Goal: Navigation & Orientation: Find specific page/section

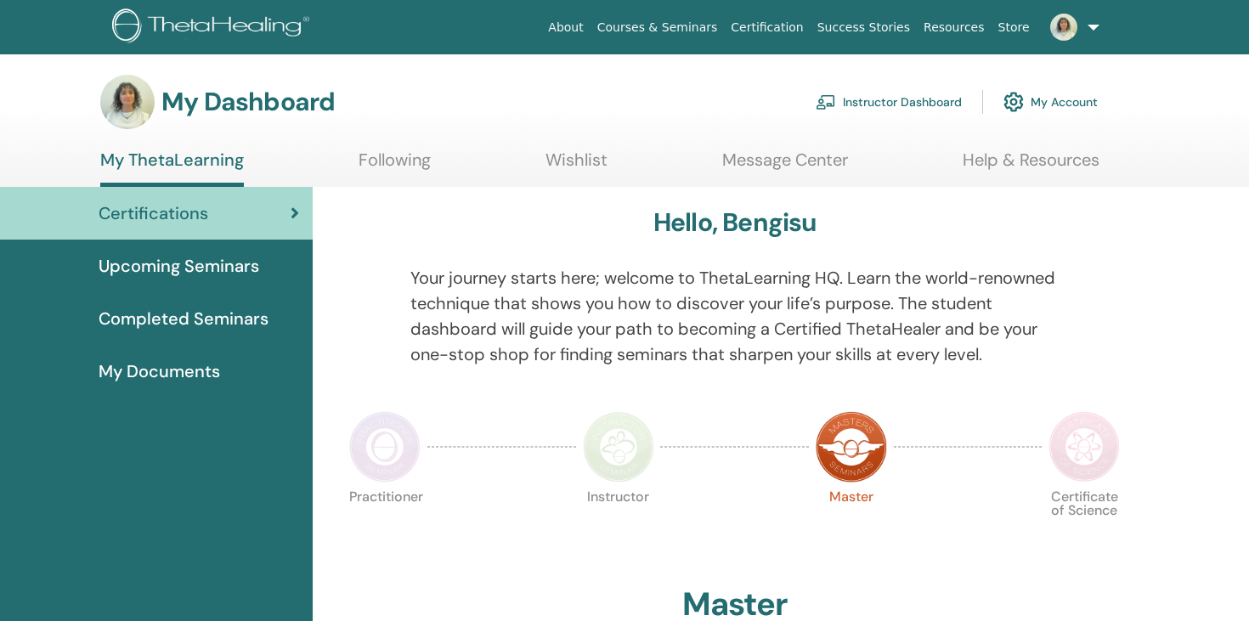
click at [877, 104] on link "Instructor Dashboard" at bounding box center [888, 101] width 146 height 37
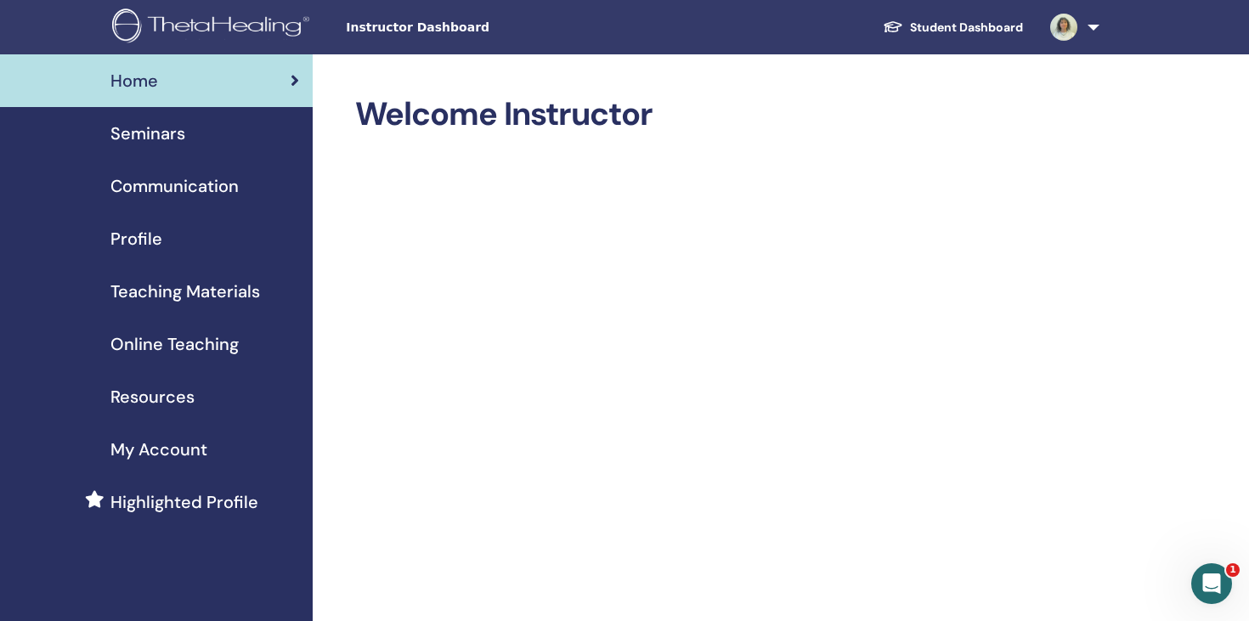
click at [171, 142] on span "Seminars" at bounding box center [147, 133] width 75 height 25
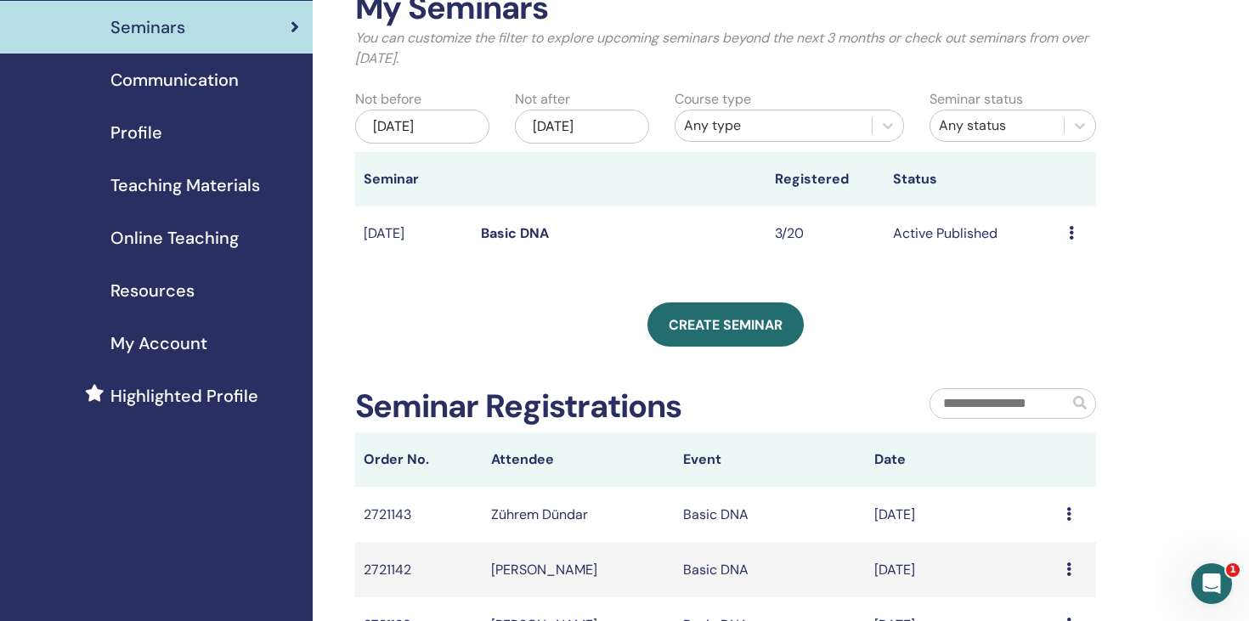
scroll to position [107, 0]
click at [501, 234] on link "Basic DNA" at bounding box center [515, 232] width 68 height 18
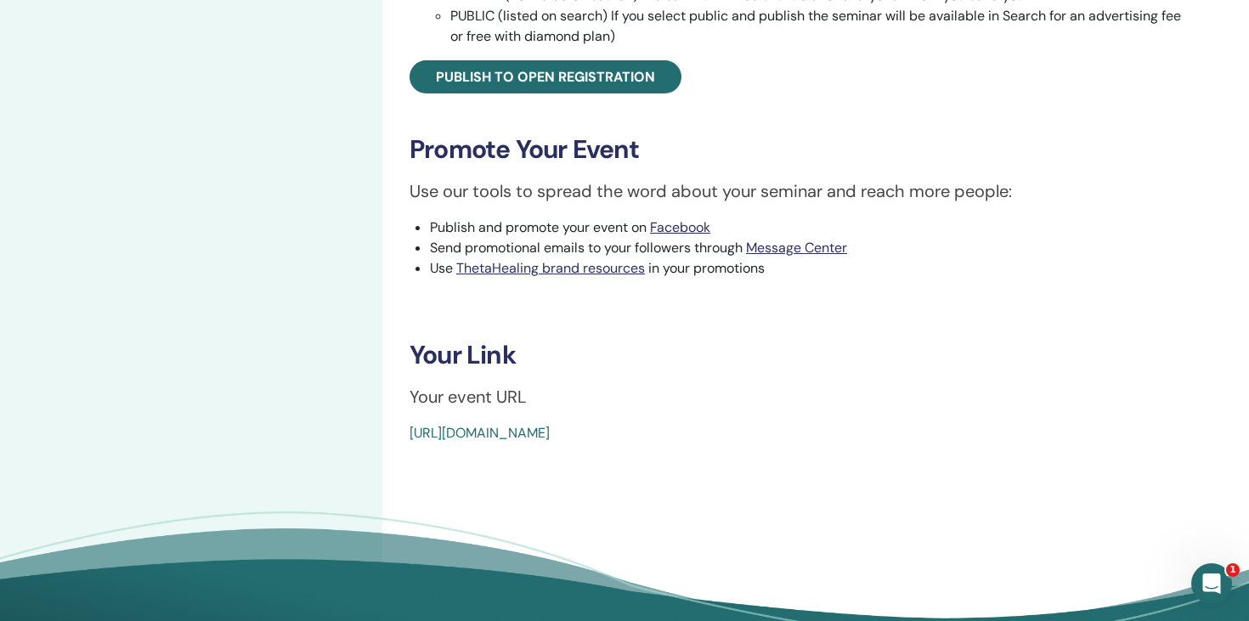
scroll to position [693, 0]
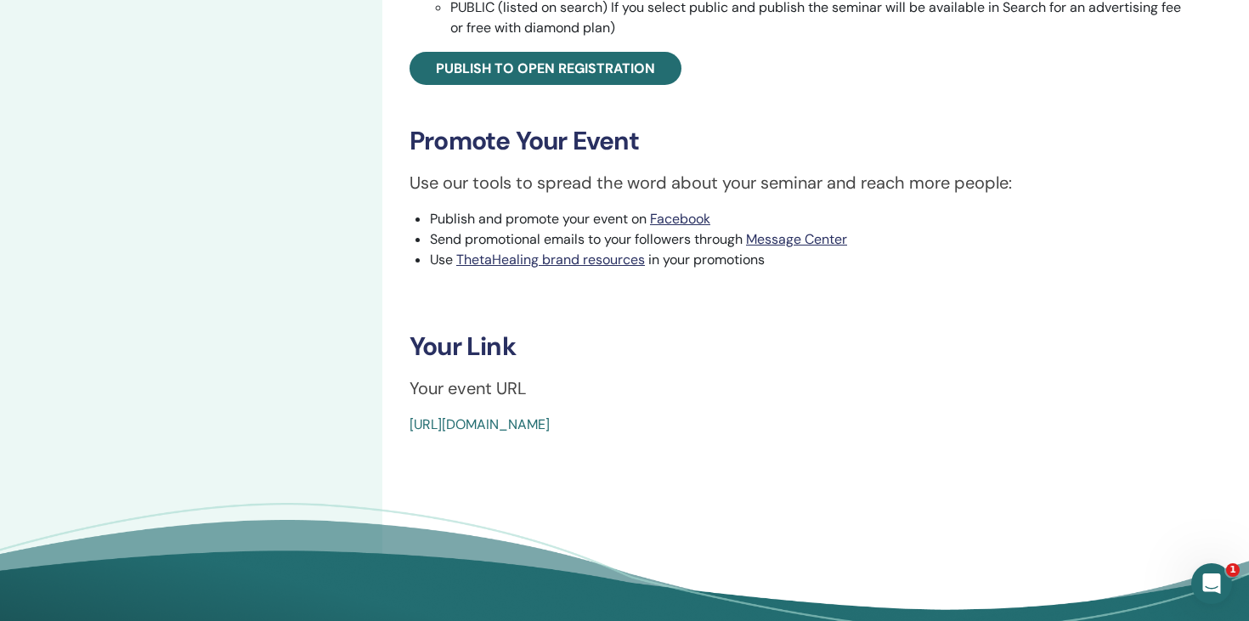
click at [550, 432] on link "[URL][DOMAIN_NAME]" at bounding box center [479, 424] width 140 height 18
